Goal: Find specific page/section: Find specific page/section

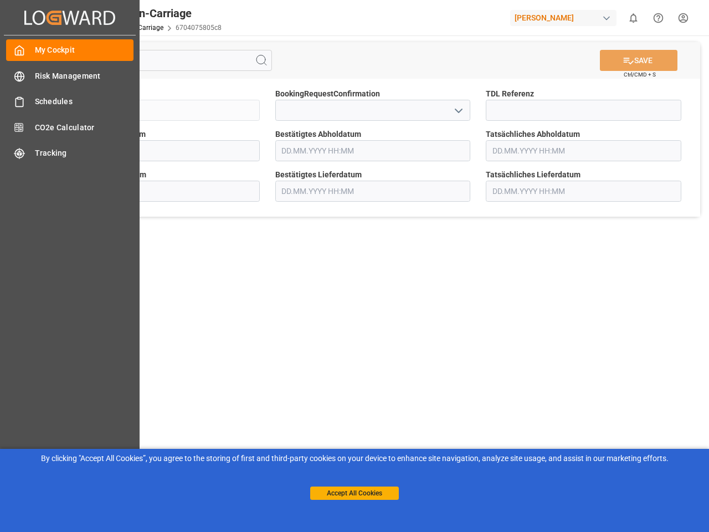
click at [355, 266] on main "SAVE Ctrl/CMD + S Sendung FKA25-006115 BookingRequestConfirmation TDL Referenz …" at bounding box center [373, 280] width 668 height 490
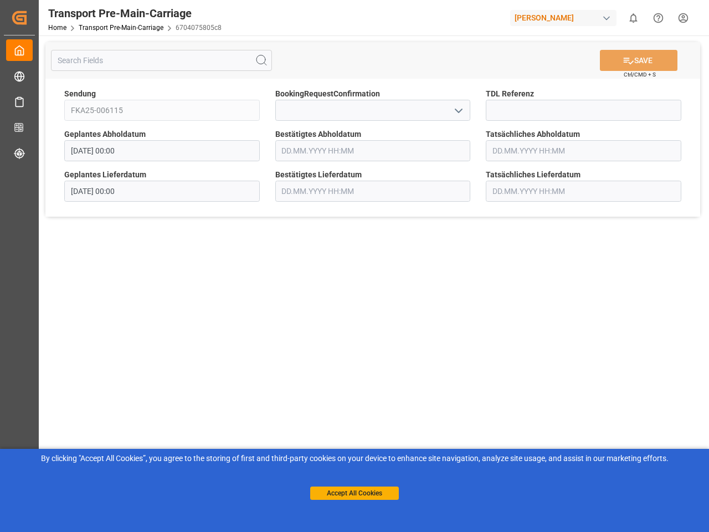
click at [70, 17] on div "Transport Pre-Main-Carriage" at bounding box center [134, 13] width 173 height 17
click at [566, 18] on div "[PERSON_NAME]" at bounding box center [563, 18] width 106 height 16
click at [633, 18] on html "Created by potrace 1.15, written by [PERSON_NAME] [DATE]-[DATE] Created by potr…" at bounding box center [354, 266] width 709 height 532
click at [658, 18] on icon "Help Center" at bounding box center [659, 18] width 12 height 12
click at [262, 60] on icon at bounding box center [261, 60] width 13 height 13
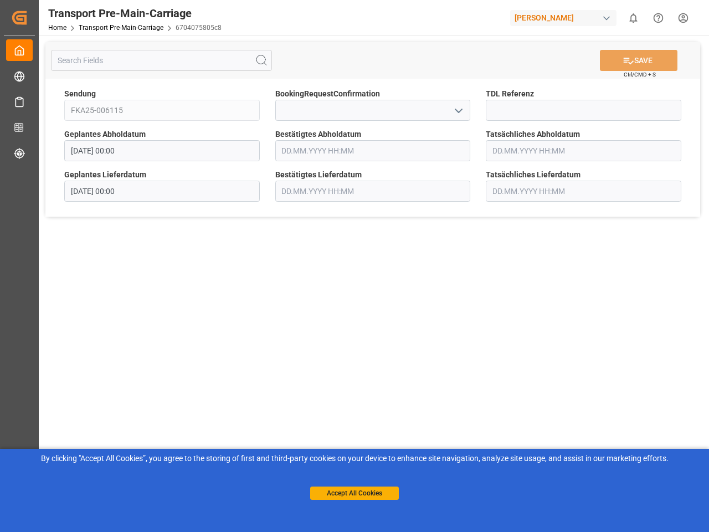
click at [458, 110] on icon "open menu" at bounding box center [458, 110] width 13 height 13
click at [355, 493] on button "Accept All Cookies" at bounding box center [354, 493] width 89 height 13
